Goal: Browse casually

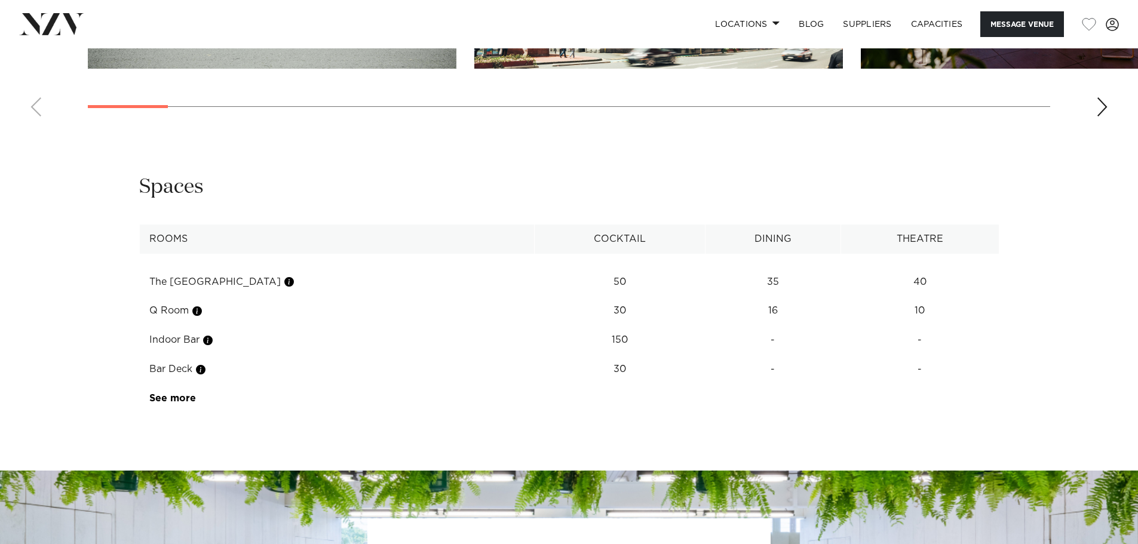
scroll to position [1195, 0]
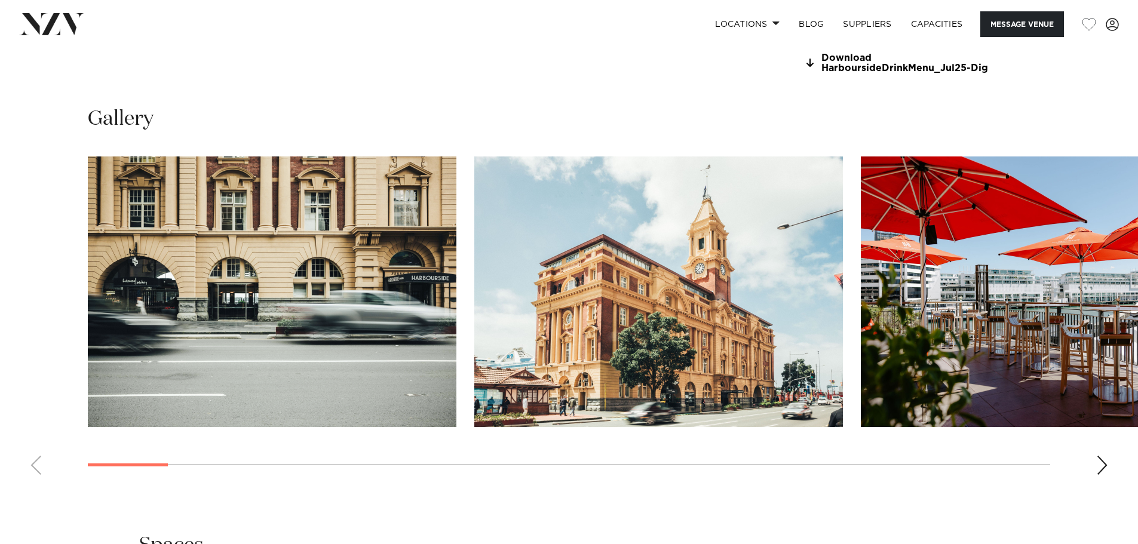
click at [1099, 463] on div "Next slide" at bounding box center [1102, 465] width 12 height 19
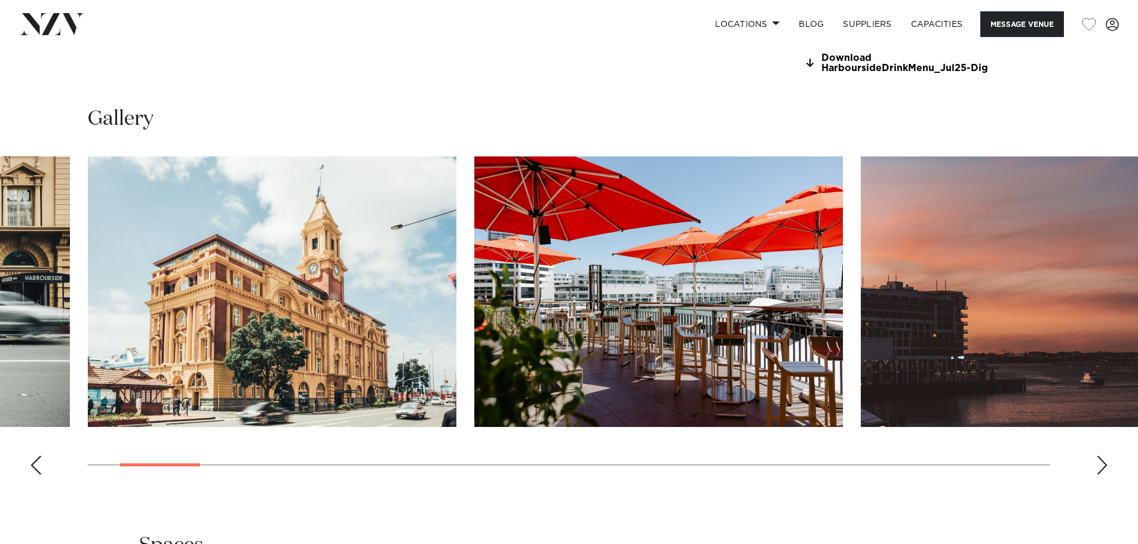
click at [1099, 462] on div "Next slide" at bounding box center [1102, 465] width 12 height 19
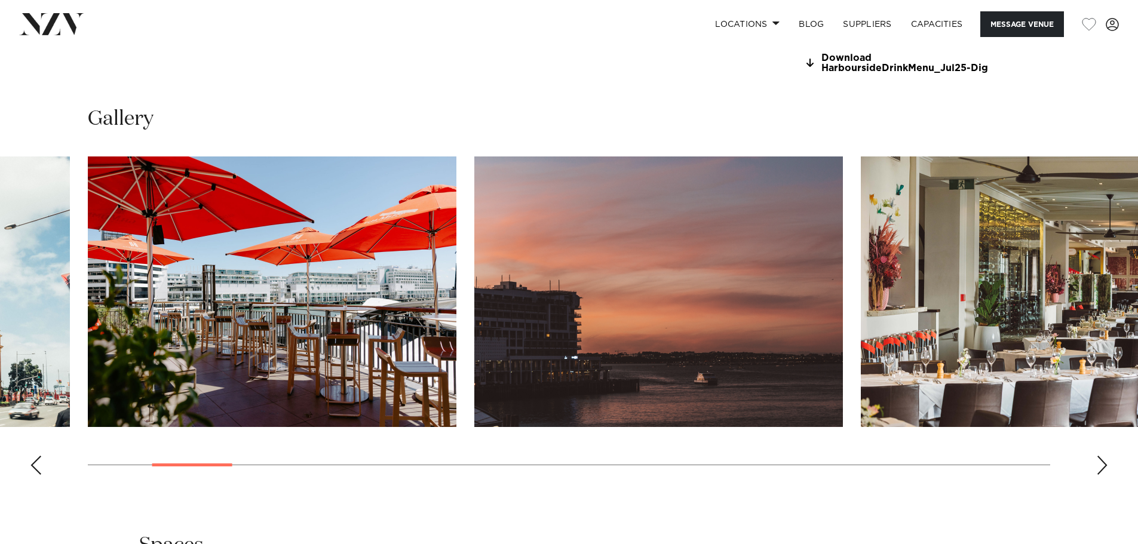
click at [1099, 462] on div "Next slide" at bounding box center [1102, 465] width 12 height 19
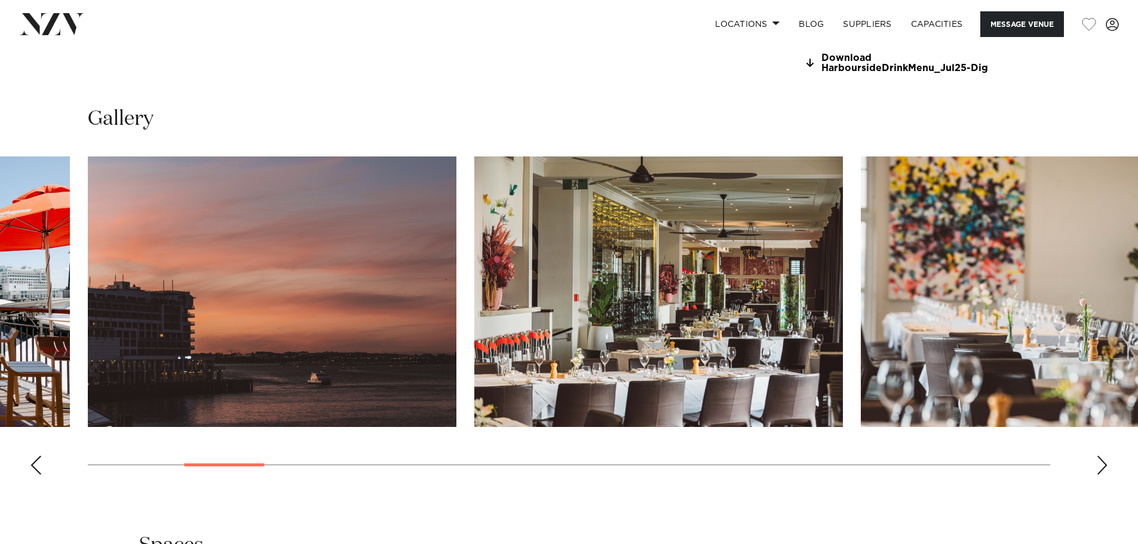
click at [1099, 462] on div "Next slide" at bounding box center [1102, 465] width 12 height 19
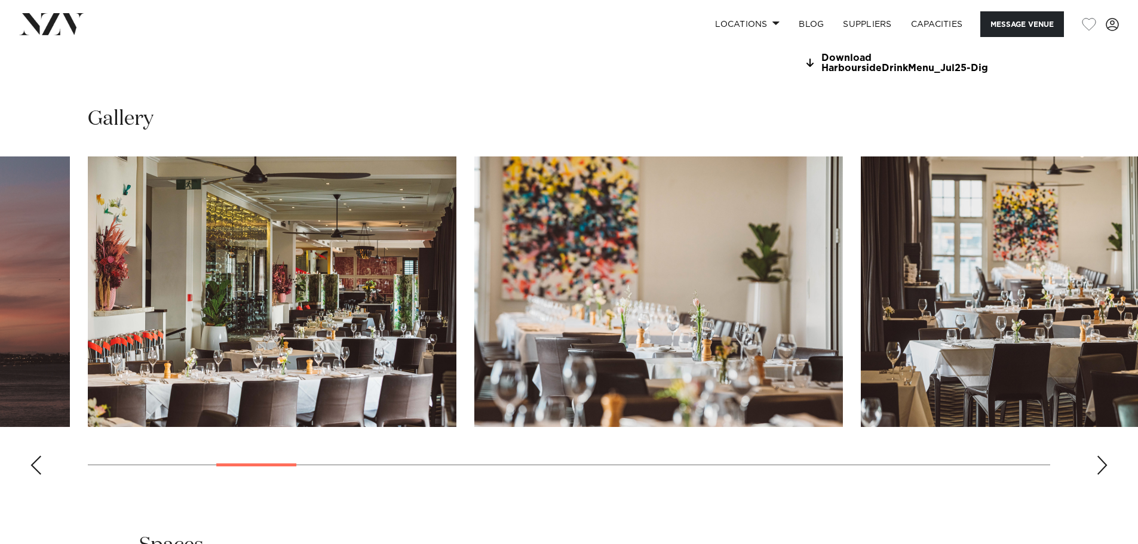
click at [1100, 462] on div "Next slide" at bounding box center [1102, 465] width 12 height 19
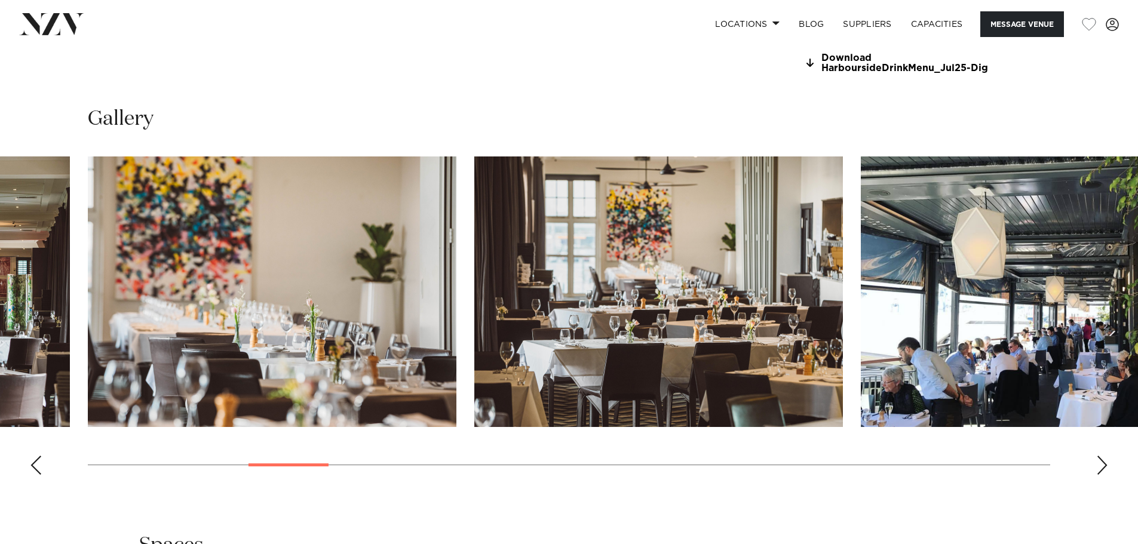
click at [1100, 462] on div "Next slide" at bounding box center [1102, 465] width 12 height 19
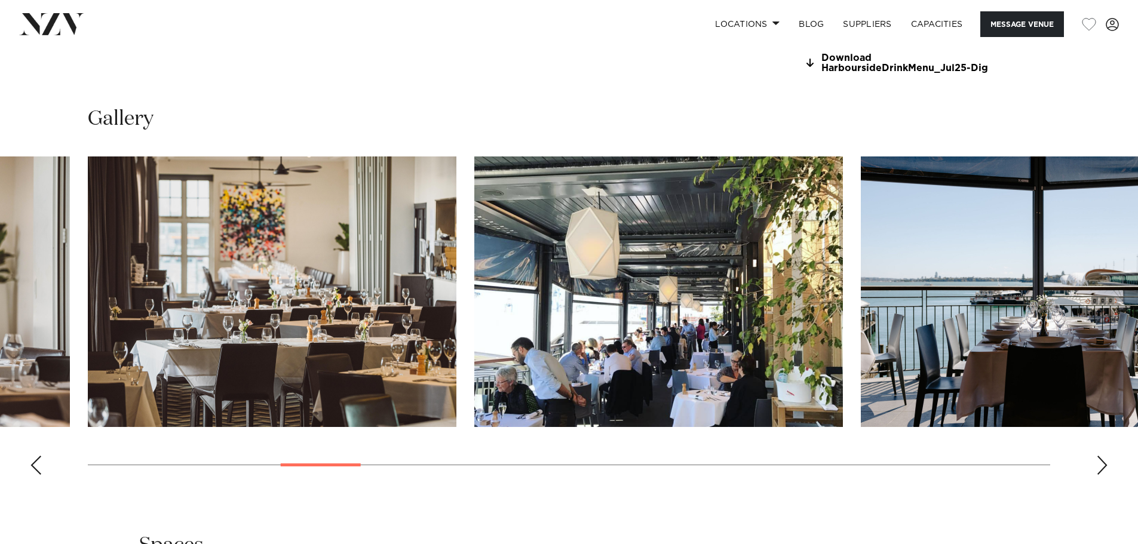
click at [1100, 462] on div "Next slide" at bounding box center [1102, 465] width 12 height 19
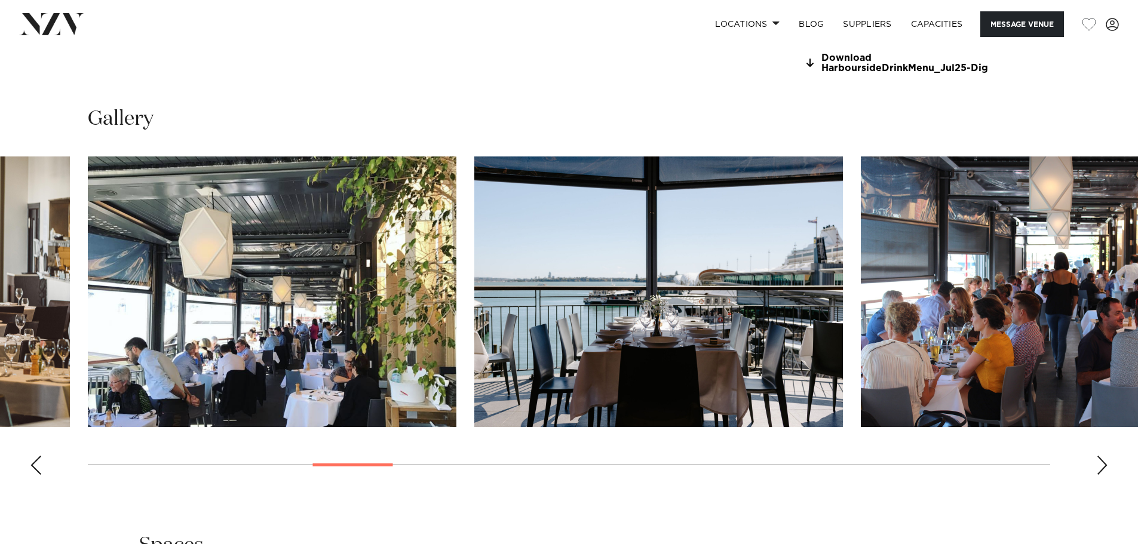
click at [1100, 462] on div "Next slide" at bounding box center [1102, 465] width 12 height 19
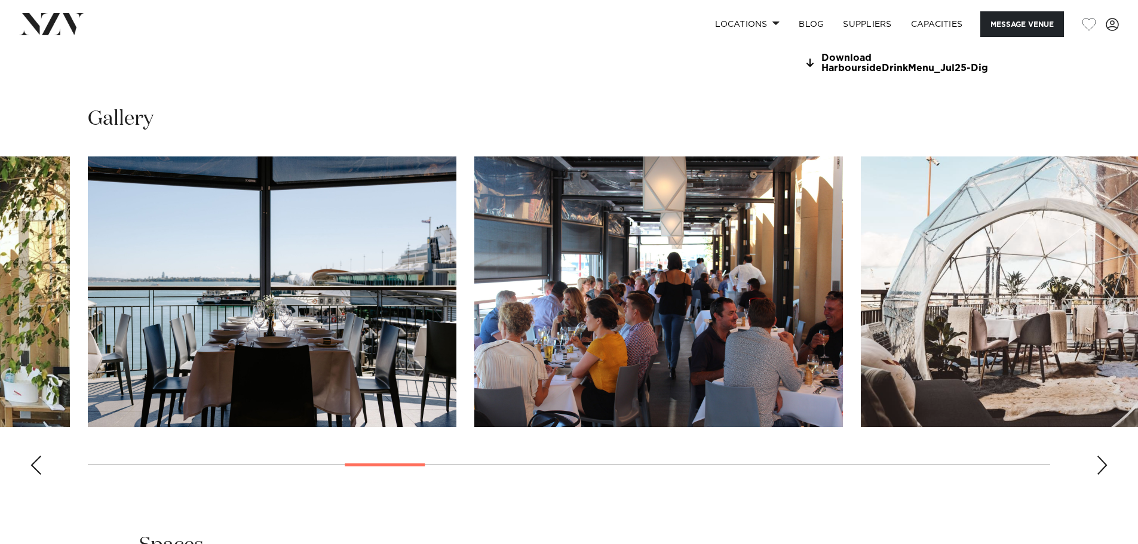
click at [1100, 462] on div "Next slide" at bounding box center [1102, 465] width 12 height 19
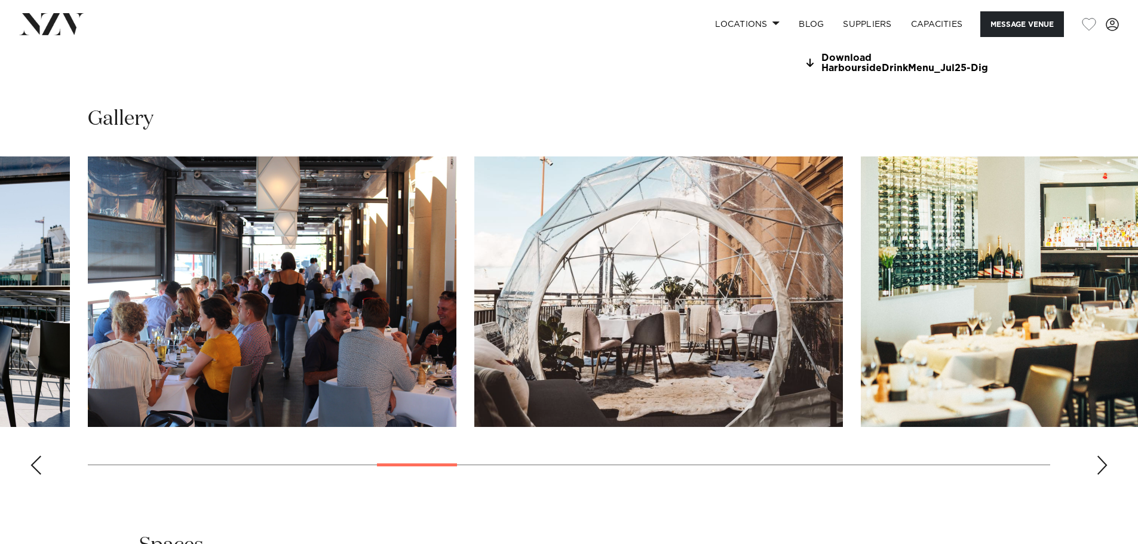
click at [1100, 462] on div "Next slide" at bounding box center [1102, 465] width 12 height 19
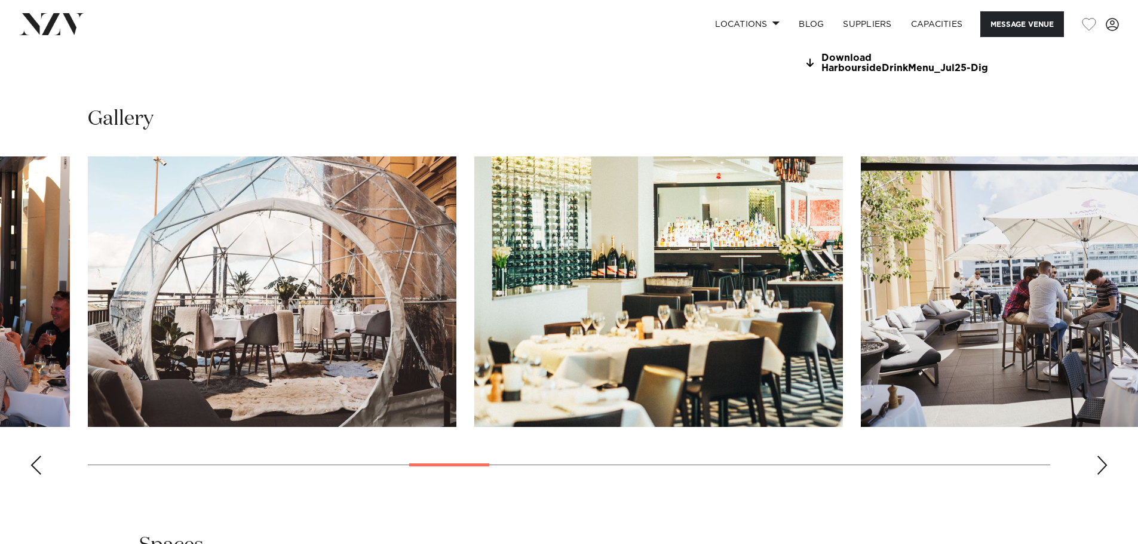
click at [1100, 462] on div "Next slide" at bounding box center [1102, 465] width 12 height 19
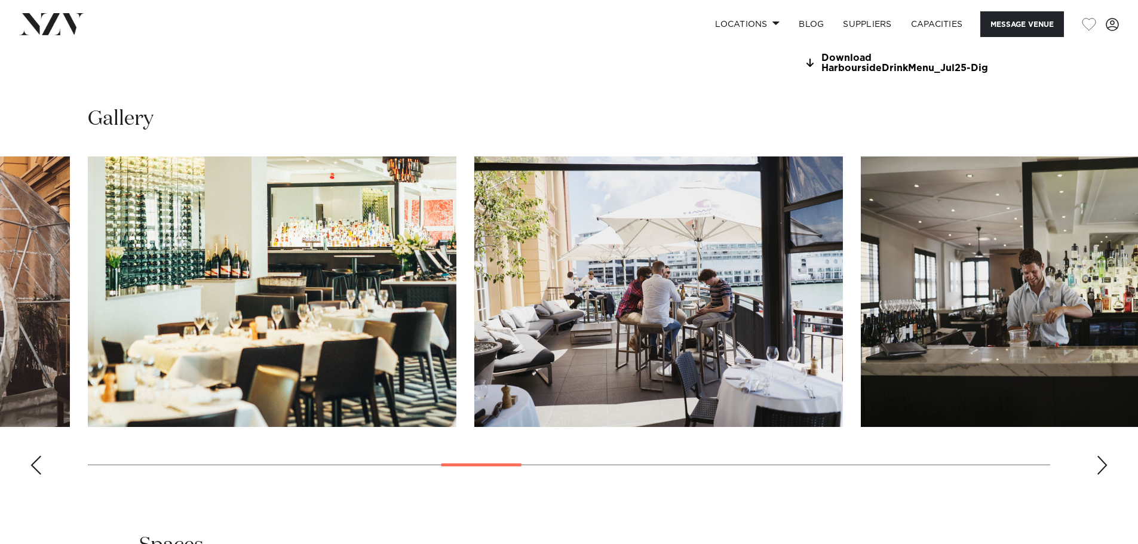
click at [1100, 462] on div "Next slide" at bounding box center [1102, 465] width 12 height 19
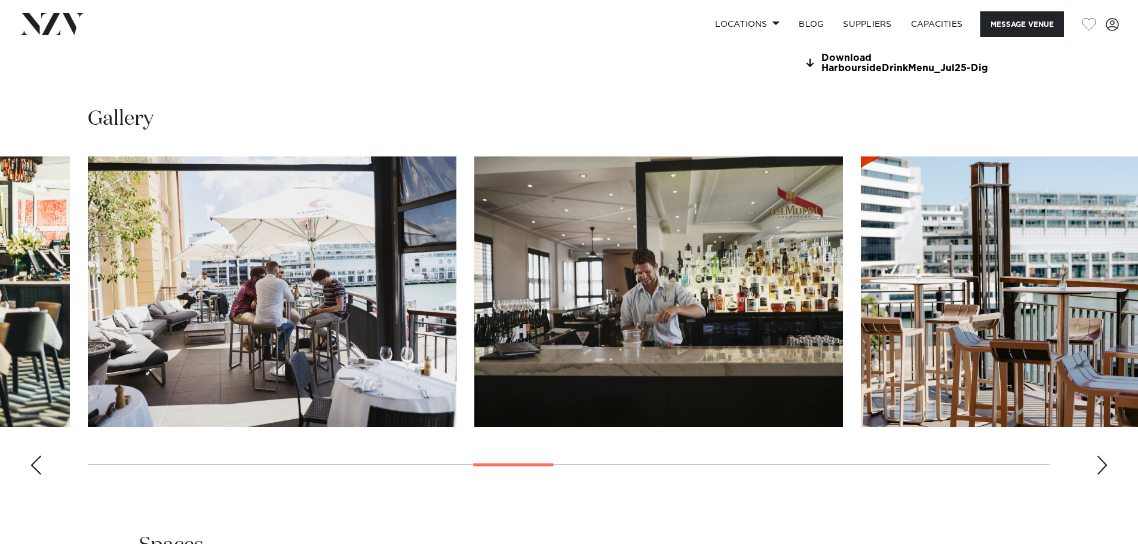
click at [1100, 462] on div "Next slide" at bounding box center [1102, 465] width 12 height 19
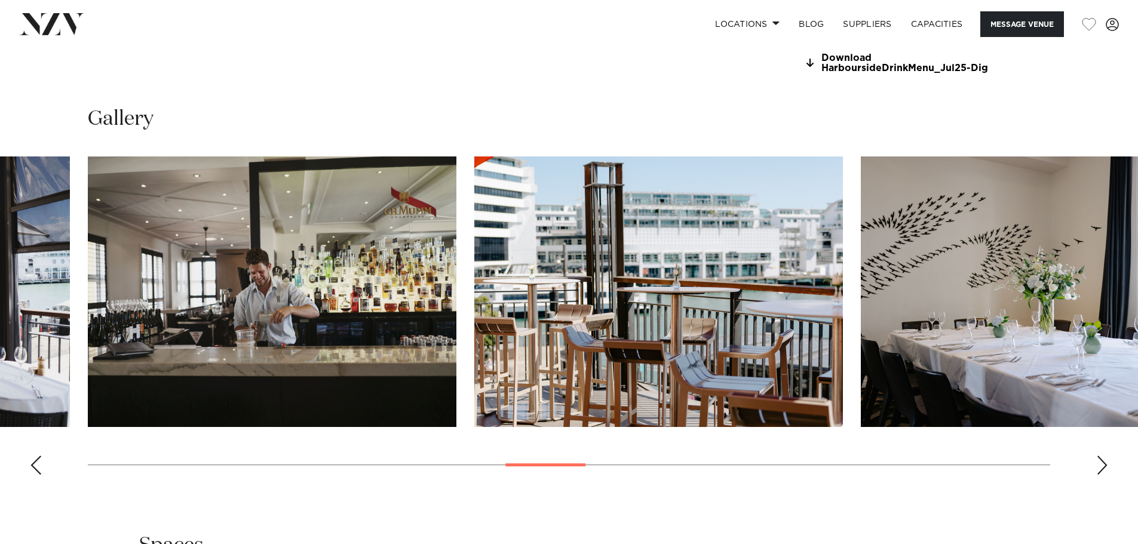
click at [1100, 462] on div "Next slide" at bounding box center [1102, 465] width 12 height 19
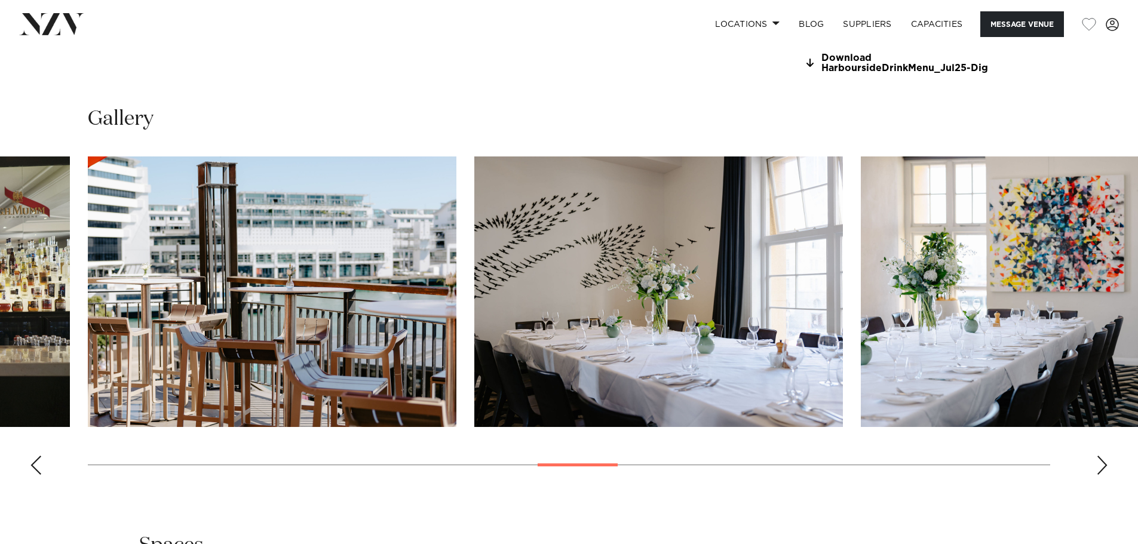
click at [1100, 462] on div "Next slide" at bounding box center [1102, 465] width 12 height 19
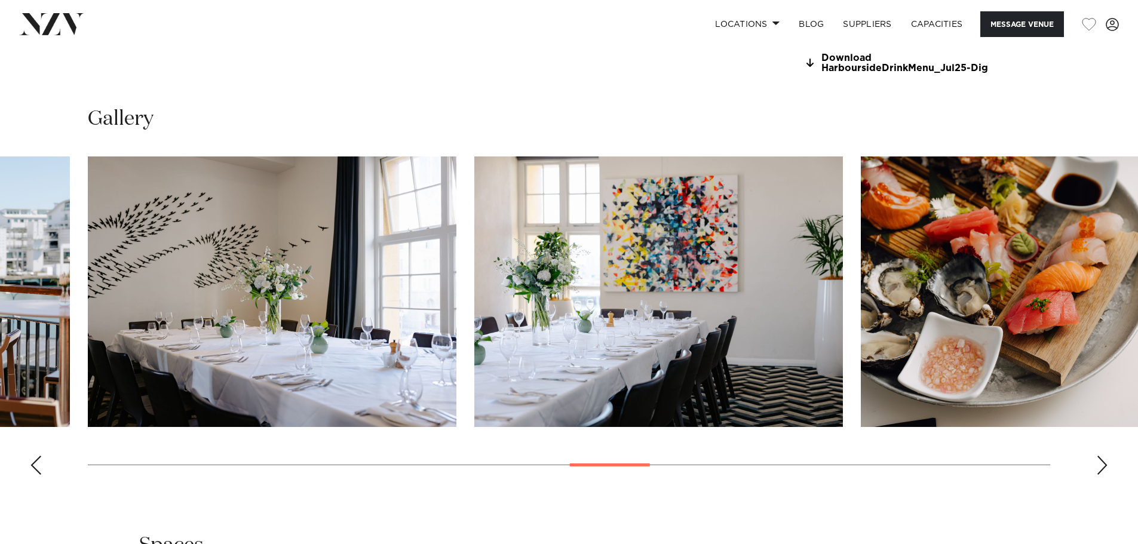
click at [1100, 462] on div "Next slide" at bounding box center [1102, 465] width 12 height 19
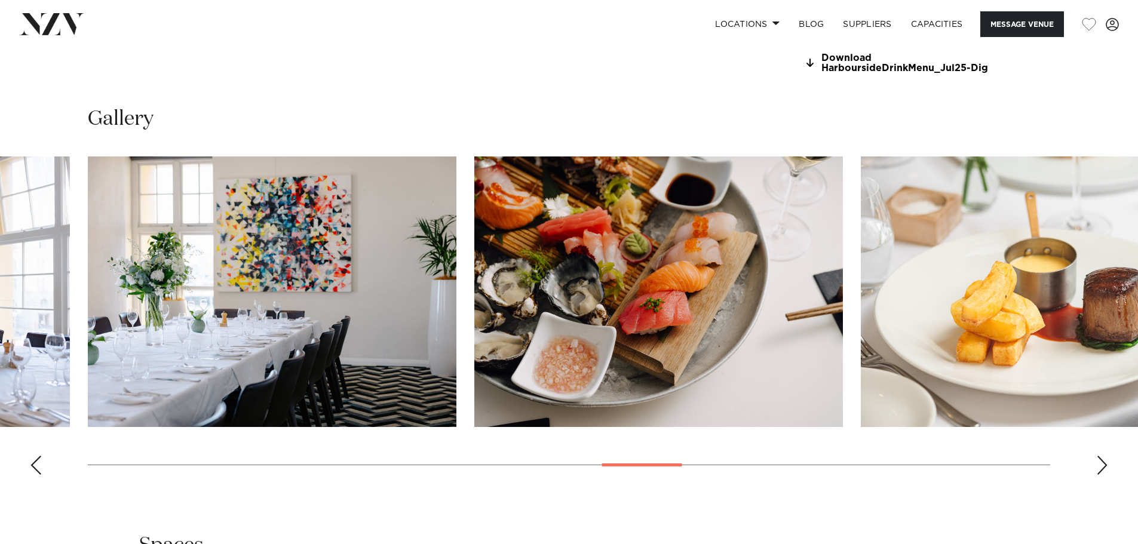
click at [1100, 462] on div "Next slide" at bounding box center [1102, 465] width 12 height 19
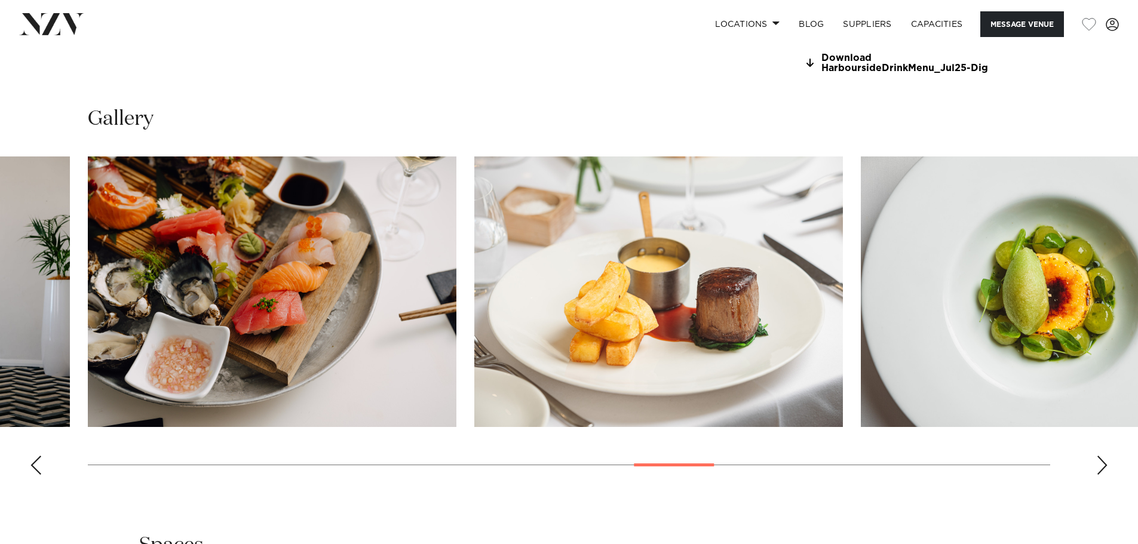
click at [1100, 462] on div "Next slide" at bounding box center [1102, 465] width 12 height 19
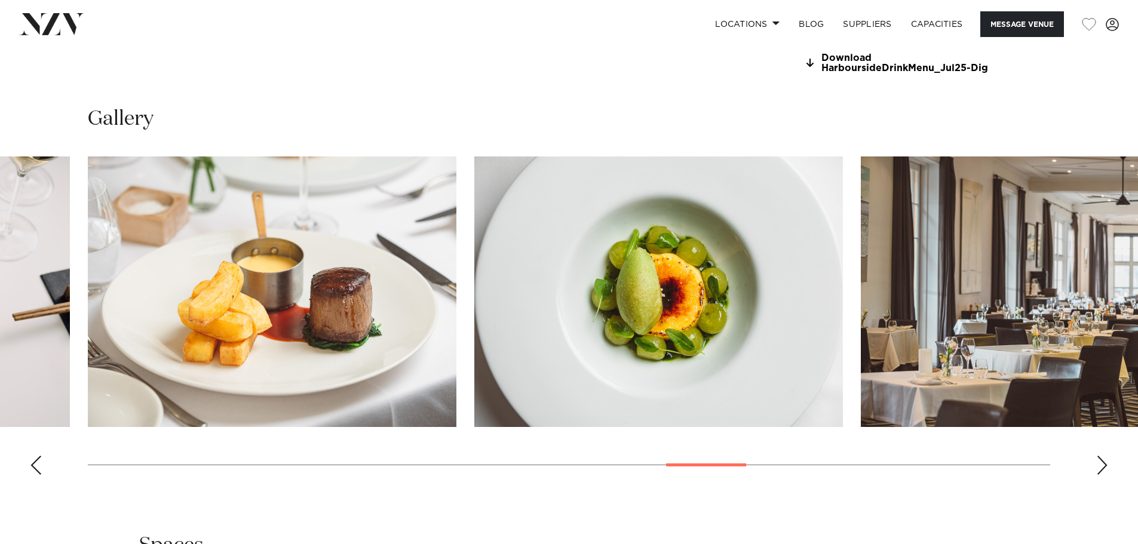
click at [1100, 462] on div "Next slide" at bounding box center [1102, 465] width 12 height 19
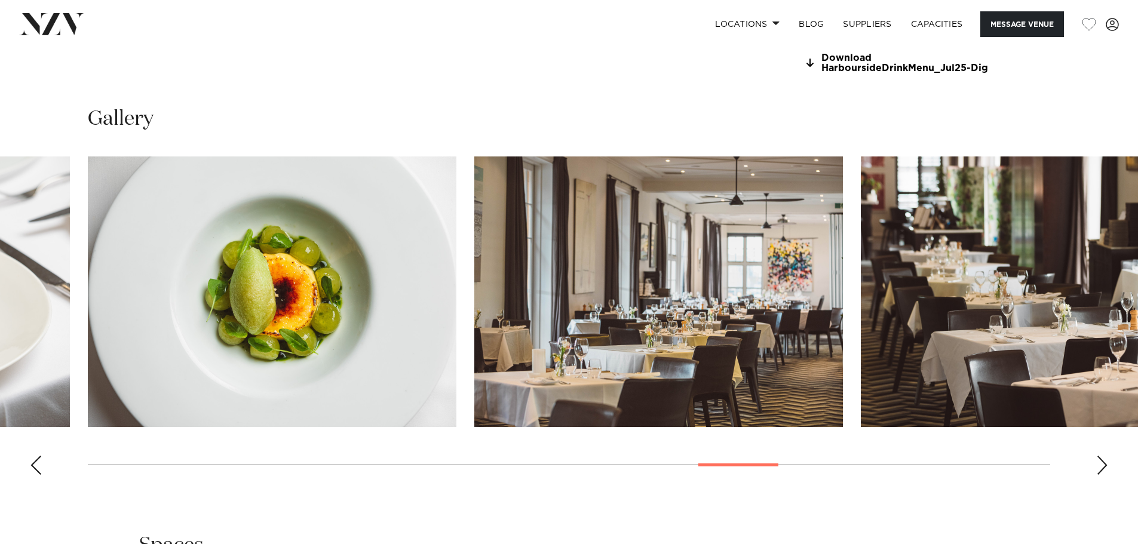
click at [1107, 468] on div "Next slide" at bounding box center [1102, 465] width 12 height 19
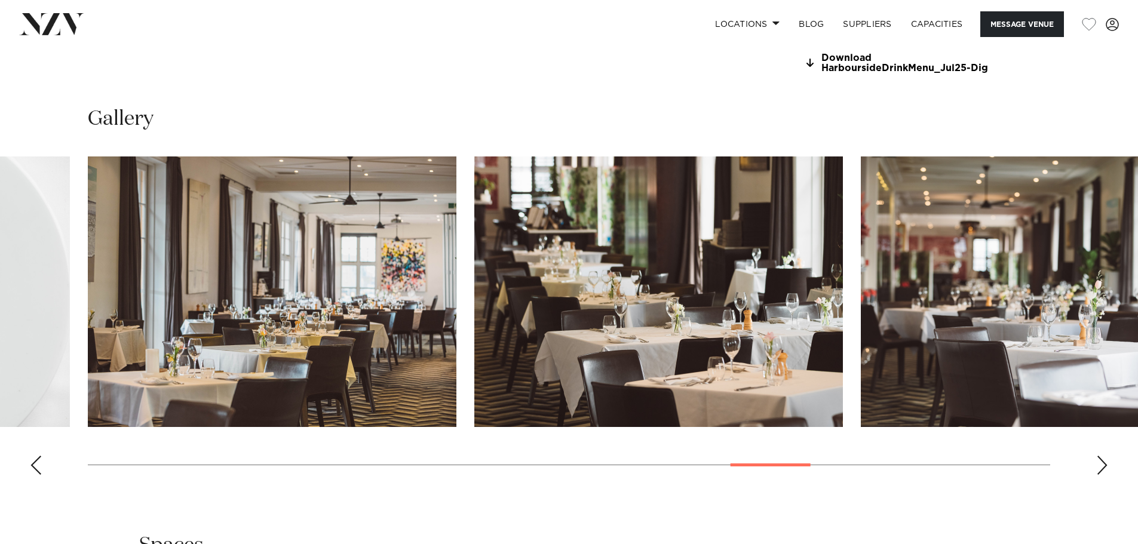
click at [1105, 467] on div "Next slide" at bounding box center [1102, 465] width 12 height 19
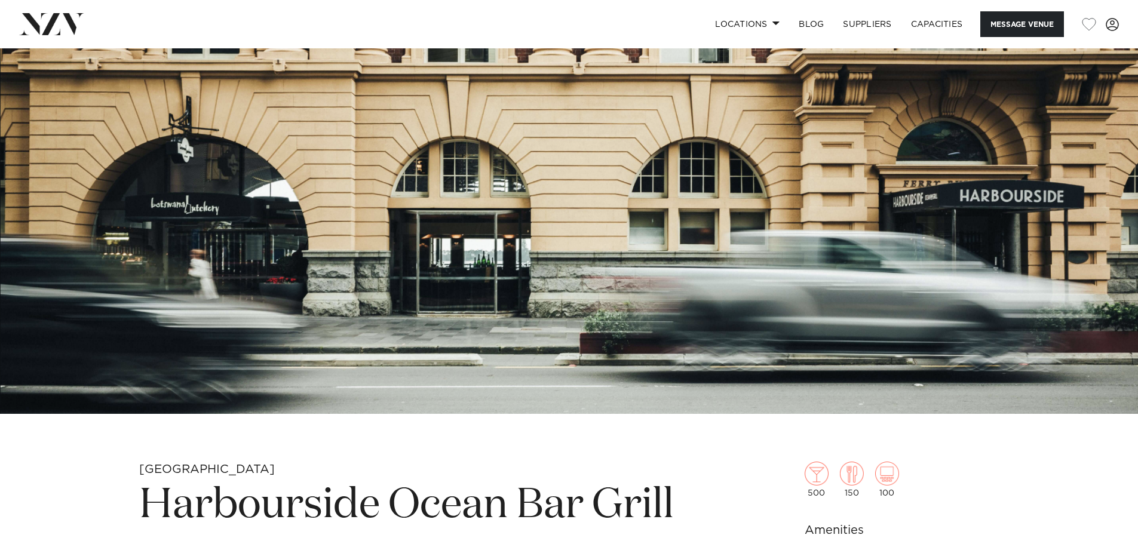
scroll to position [119, 0]
